Goal: Task Accomplishment & Management: Use online tool/utility

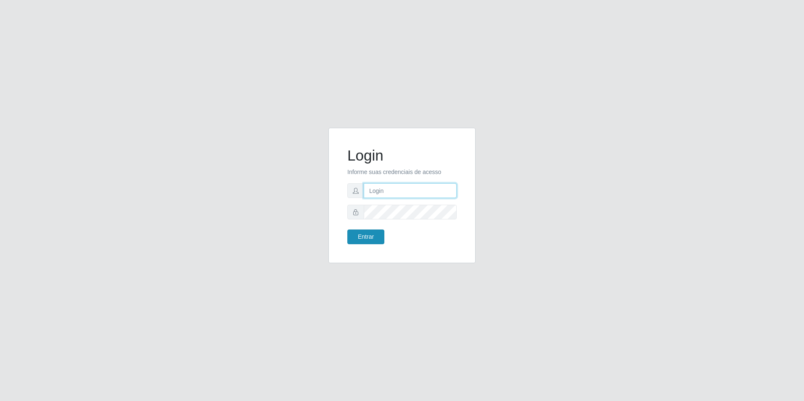
type input "[EMAIL_ADDRESS][DOMAIN_NAME]"
click at [368, 235] on button "Entrar" at bounding box center [365, 237] width 37 height 15
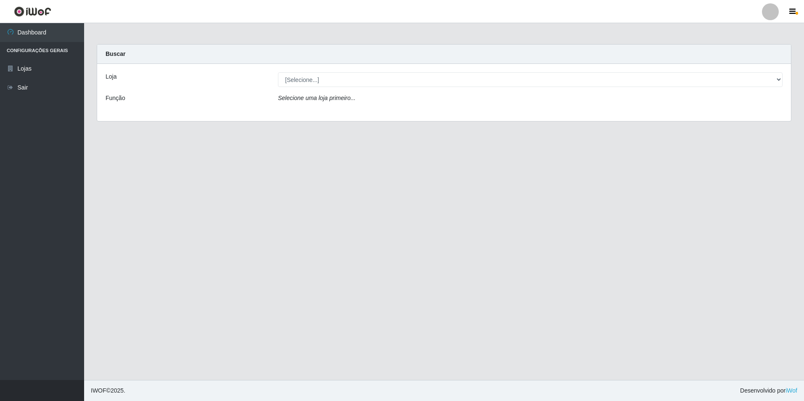
click at [784, 82] on div "[Selecione...] Extrabom - Loja 57 Anchieta" at bounding box center [530, 79] width 517 height 15
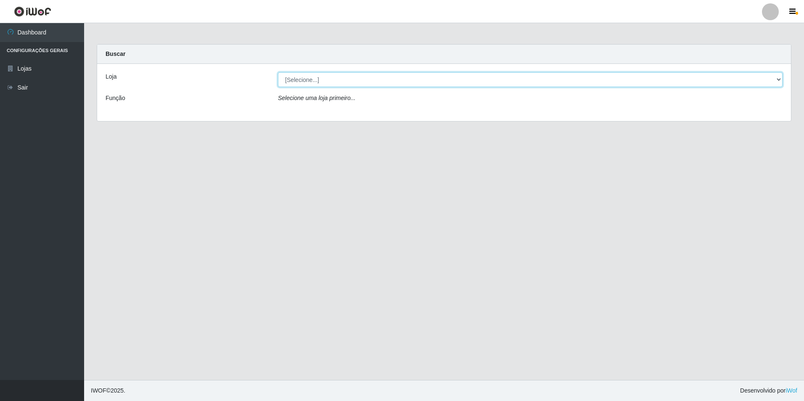
click at [778, 82] on select "[Selecione...] Extrabom - Loja 57 Anchieta" at bounding box center [530, 79] width 504 height 15
select select "470"
click at [278, 72] on select "[Selecione...] Extrabom - Loja 57 Anchieta" at bounding box center [530, 79] width 504 height 15
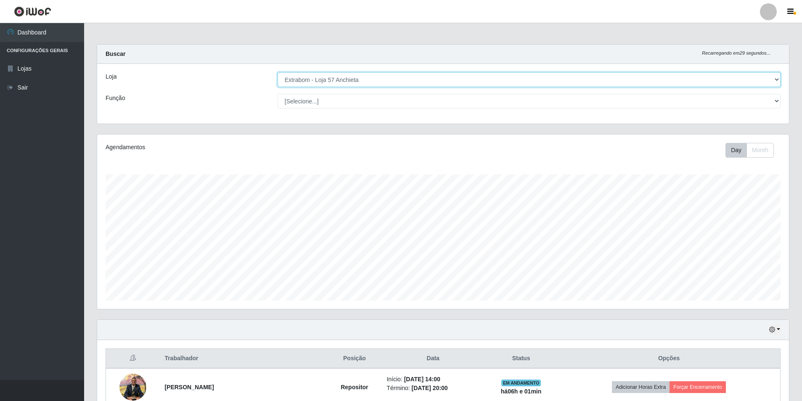
scroll to position [195, 0]
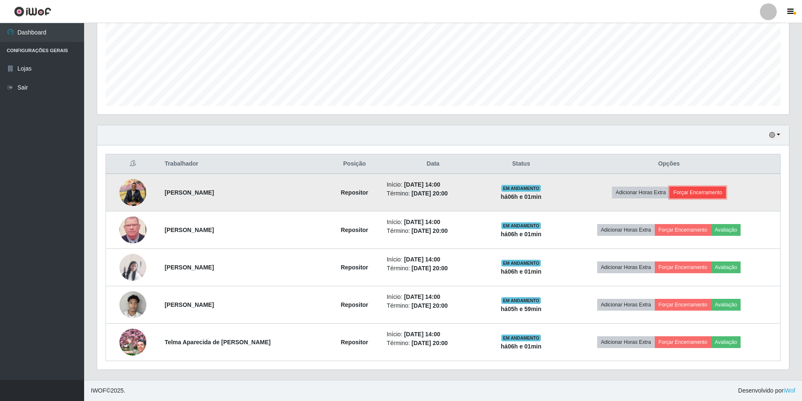
click at [711, 193] on button "Forçar Encerramento" at bounding box center [697, 193] width 56 height 12
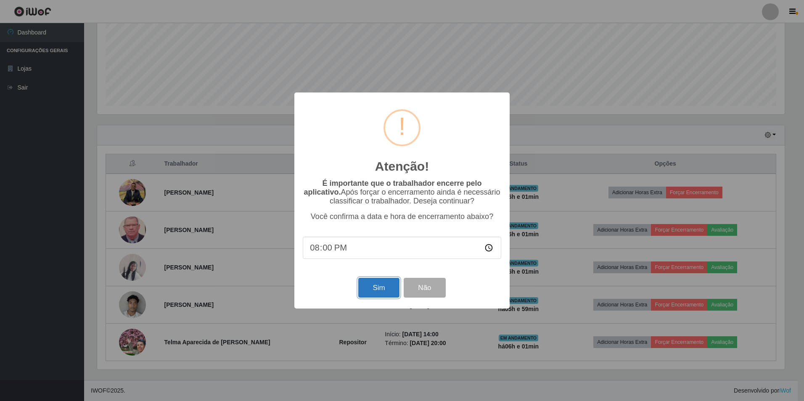
click at [375, 286] on button "Sim" at bounding box center [378, 288] width 41 height 20
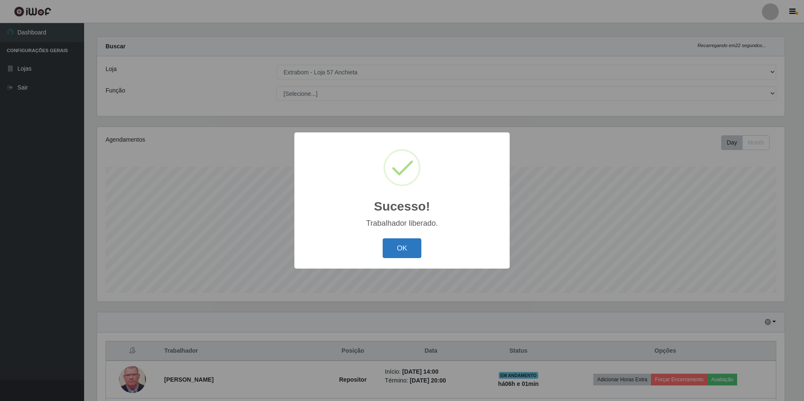
click at [399, 253] on button "OK" at bounding box center [402, 248] width 39 height 20
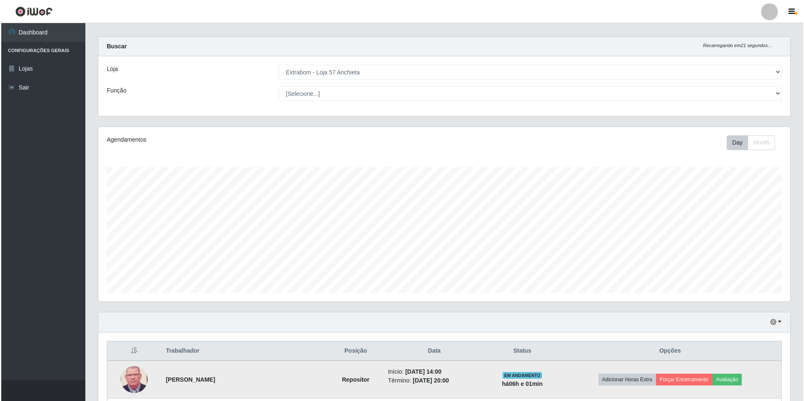
scroll to position [157, 0]
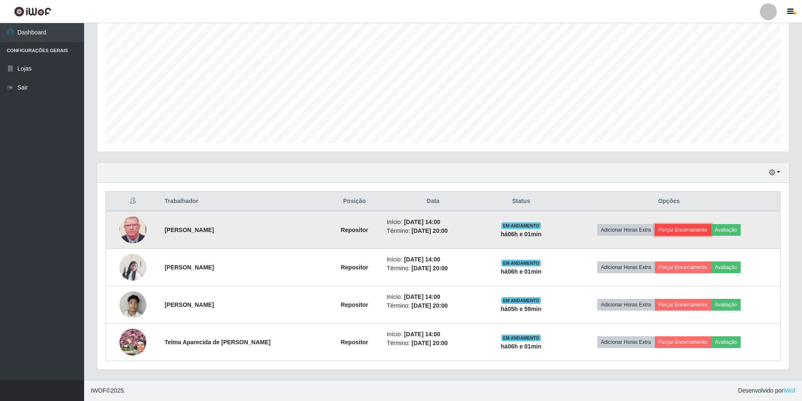
click at [697, 228] on button "Forçar Encerramento" at bounding box center [682, 230] width 56 height 12
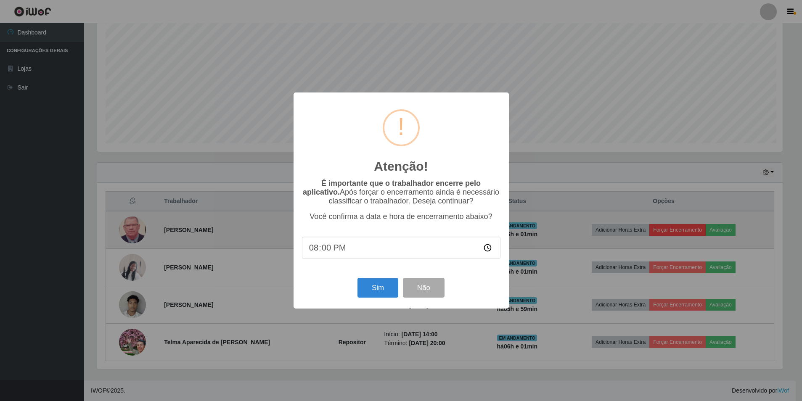
scroll to position [174, 687]
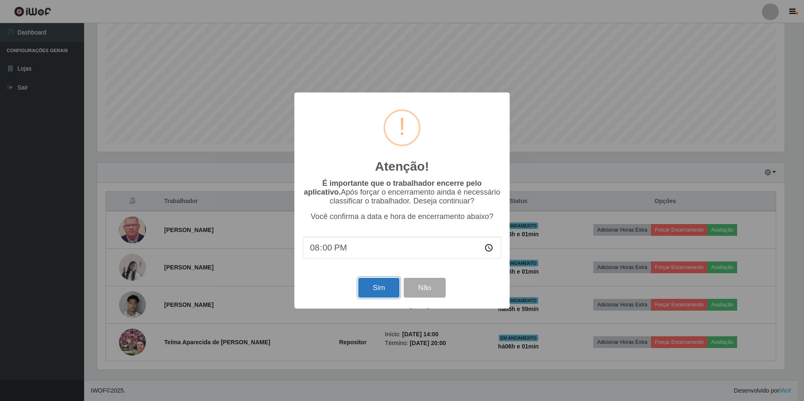
click at [381, 282] on button "Sim" at bounding box center [378, 288] width 41 height 20
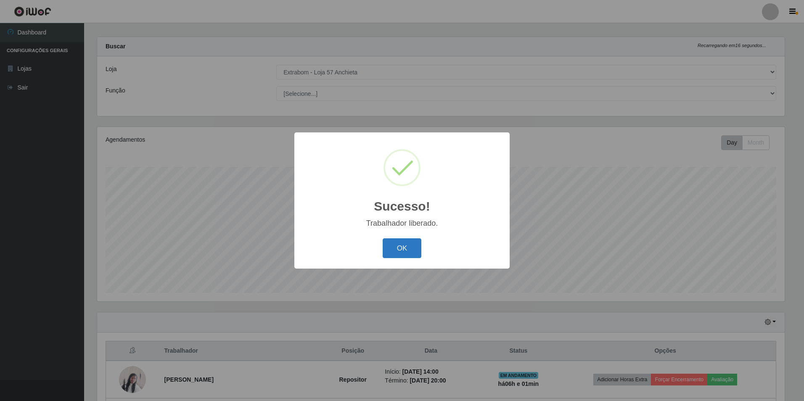
click at [415, 247] on button "OK" at bounding box center [402, 248] width 39 height 20
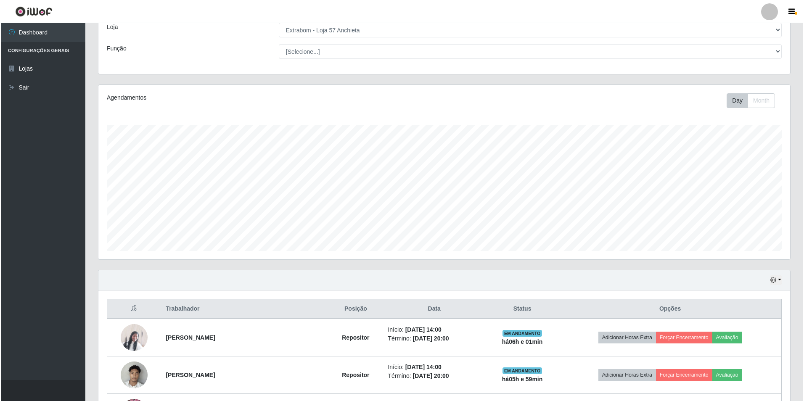
scroll to position [120, 0]
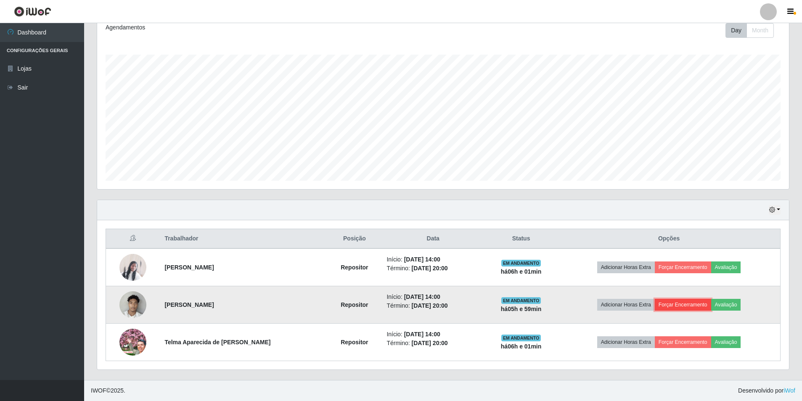
click at [690, 305] on button "Forçar Encerramento" at bounding box center [682, 305] width 56 height 12
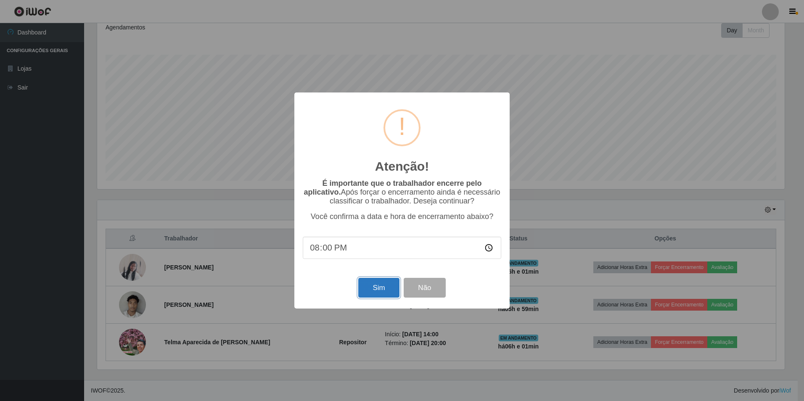
click at [391, 294] on button "Sim" at bounding box center [378, 288] width 41 height 20
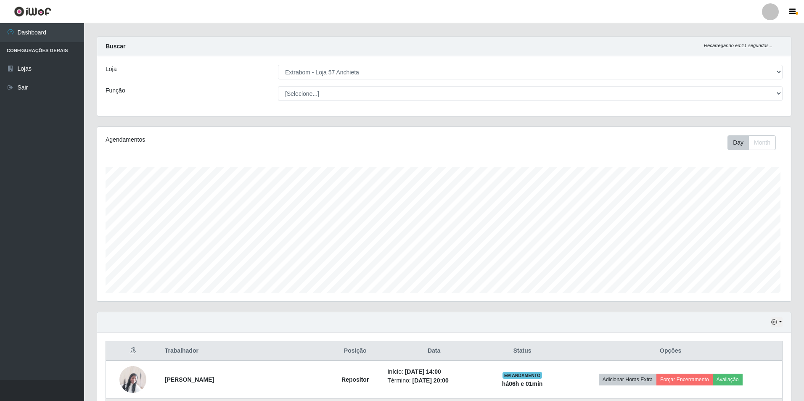
scroll to position [0, 0]
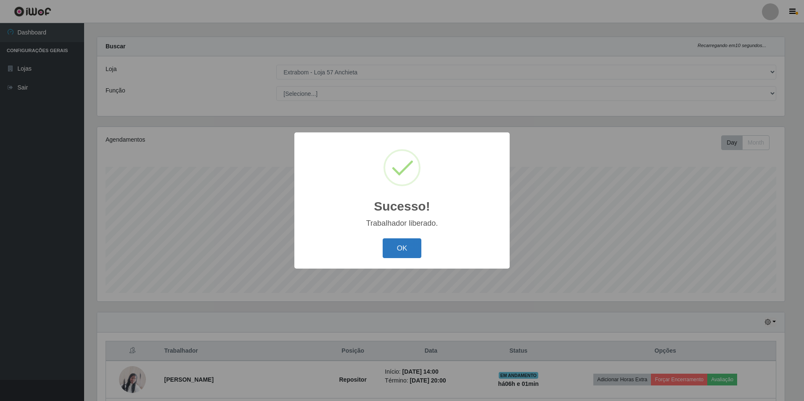
click at [401, 244] on button "OK" at bounding box center [402, 248] width 39 height 20
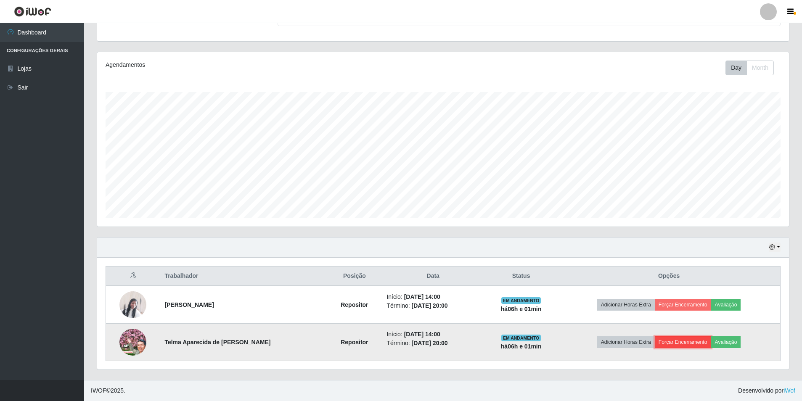
click at [692, 339] on button "Forçar Encerramento" at bounding box center [682, 342] width 56 height 12
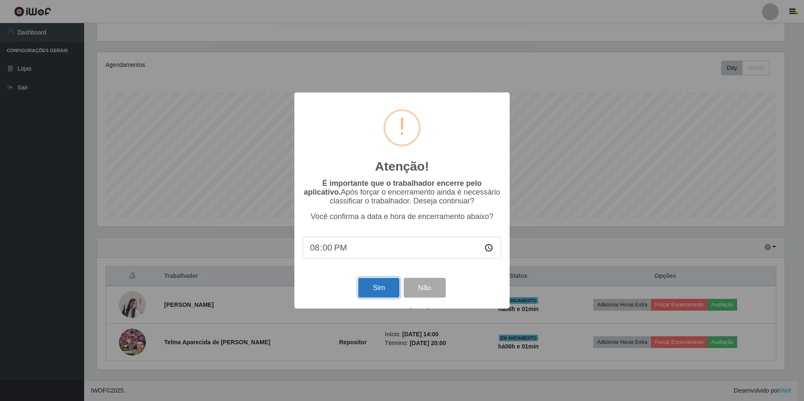
click at [374, 297] on button "Sim" at bounding box center [378, 288] width 41 height 20
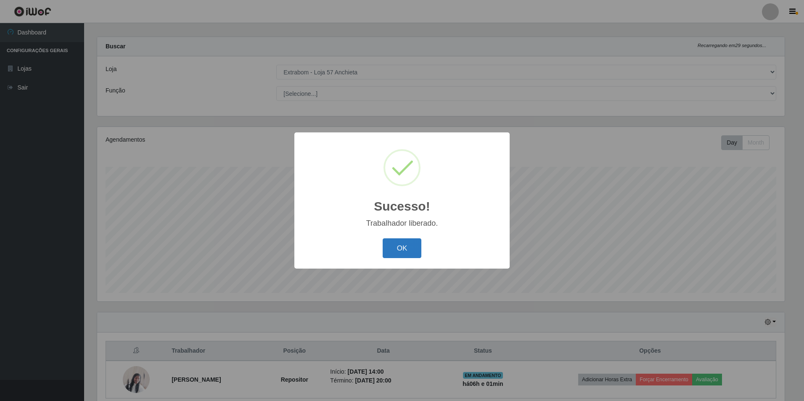
click at [401, 246] on button "OK" at bounding box center [402, 248] width 39 height 20
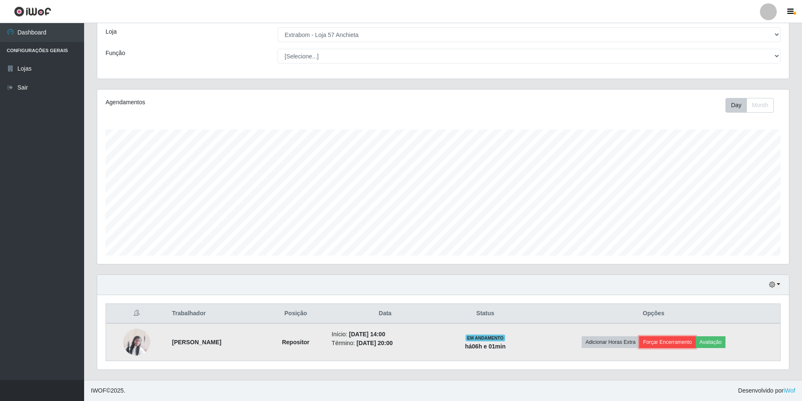
click at [679, 339] on button "Forçar Encerramento" at bounding box center [667, 342] width 56 height 12
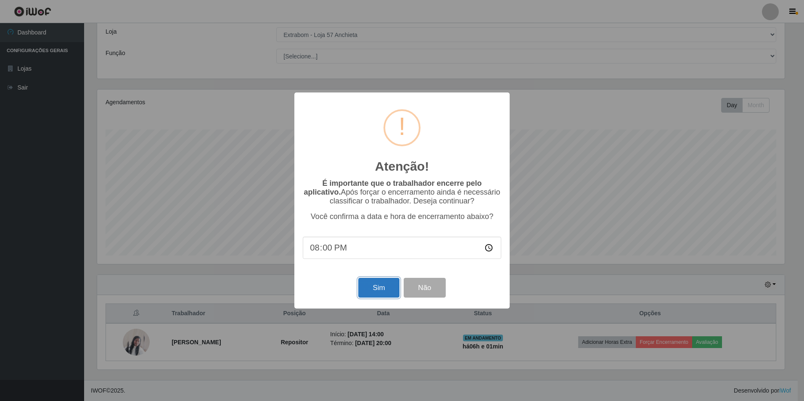
click at [393, 290] on button "Sim" at bounding box center [378, 288] width 41 height 20
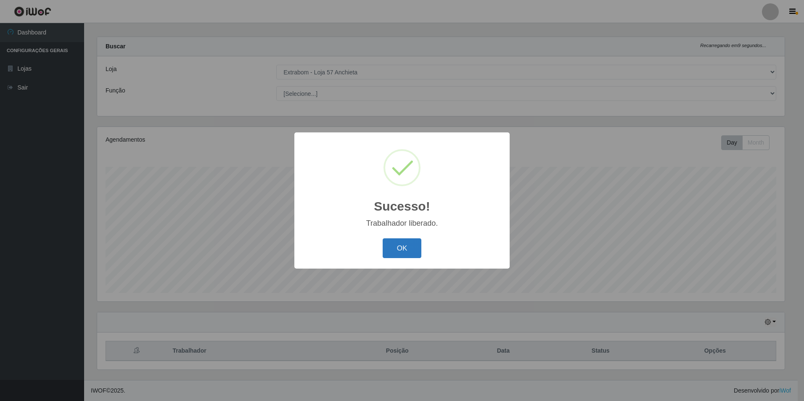
click at [403, 245] on button "OK" at bounding box center [402, 248] width 39 height 20
